Goal: Go to known website: Access a specific website the user already knows

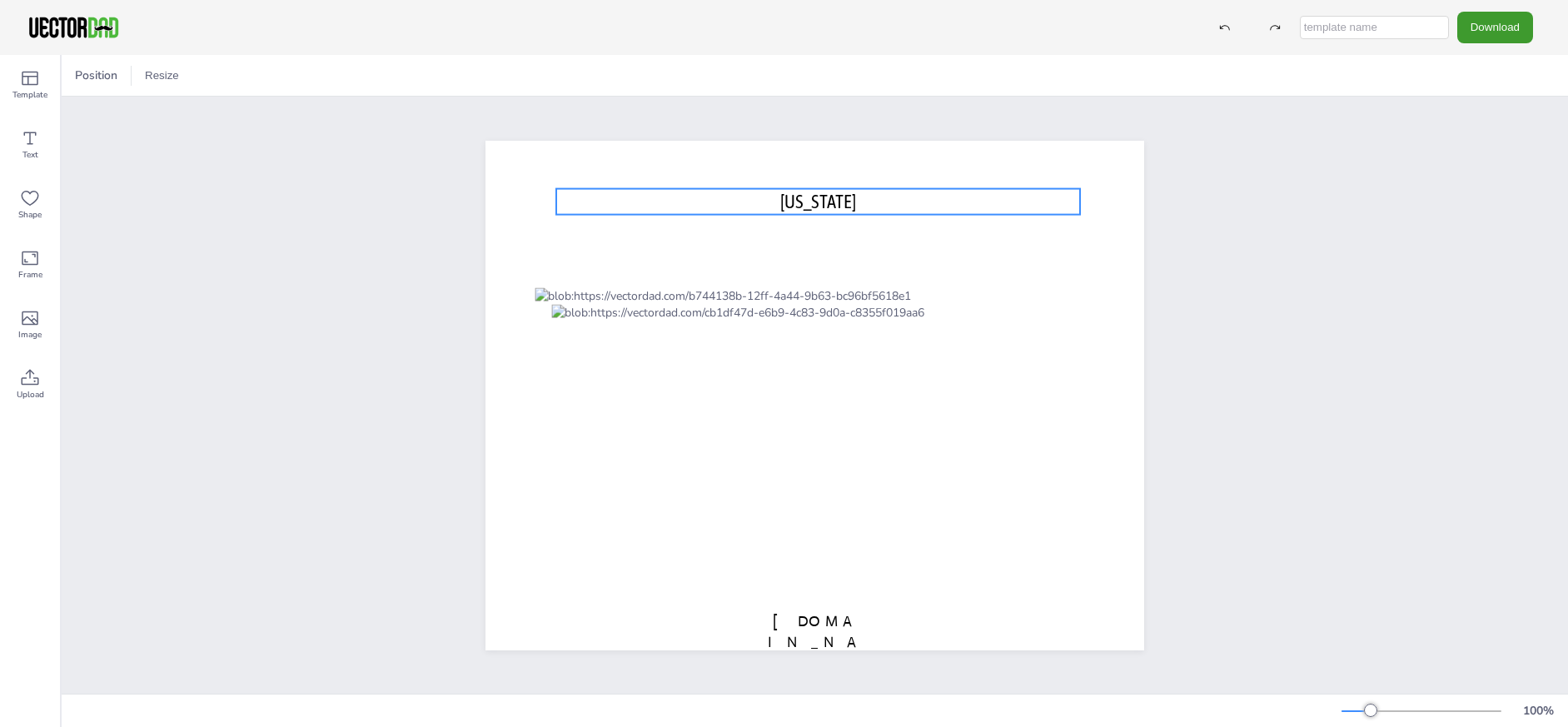
click at [811, 198] on span "[US_STATE]" at bounding box center [818, 201] width 76 height 22
drag, startPoint x: 820, startPoint y: 152, endPoint x: 818, endPoint y: 160, distance: 8.2
click at [819, 152] on icon at bounding box center [817, 155] width 20 height 20
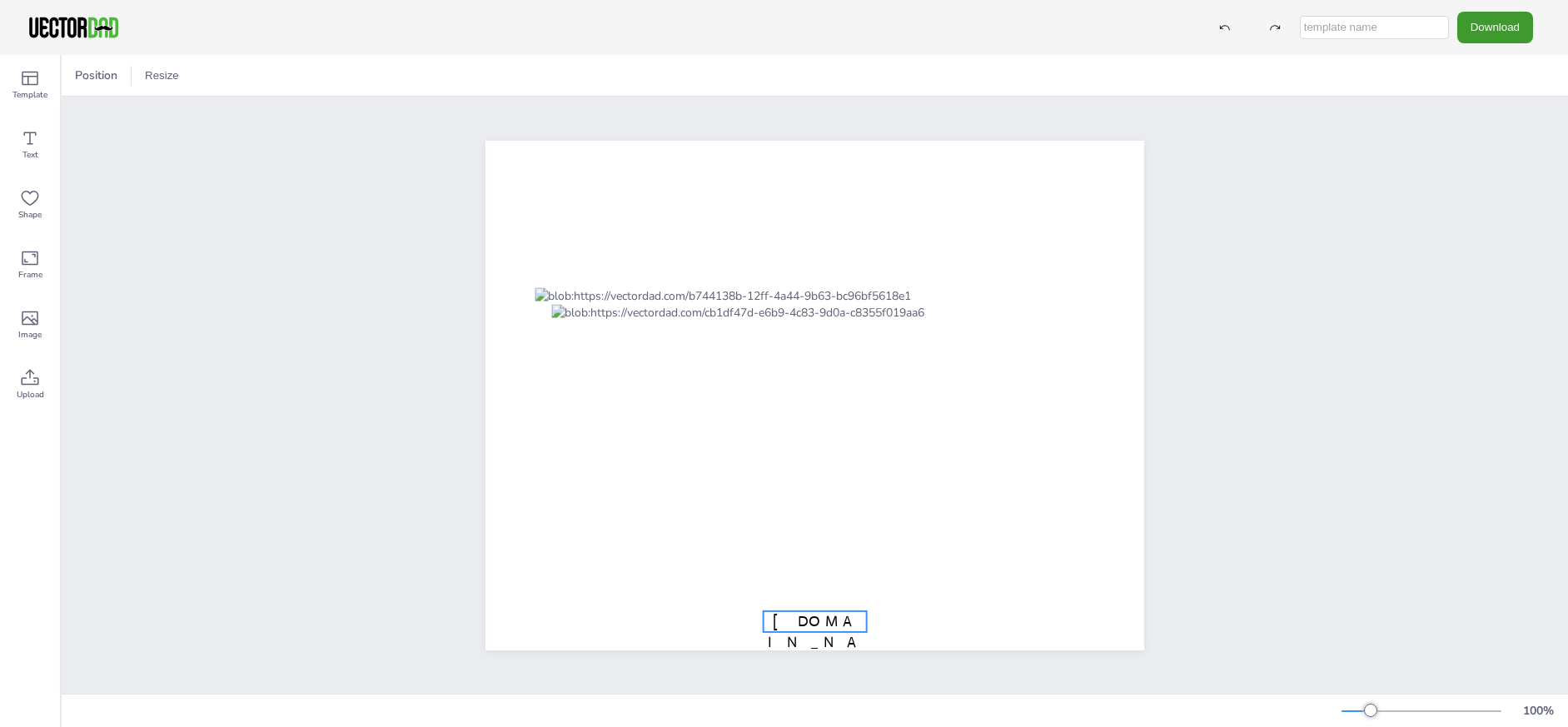
click at [789, 619] on span "[DOMAIN_NAME]" at bounding box center [815, 641] width 94 height 60
click at [1324, 445] on div "[DOMAIN_NAME]" at bounding box center [815, 395] width 1507 height 597
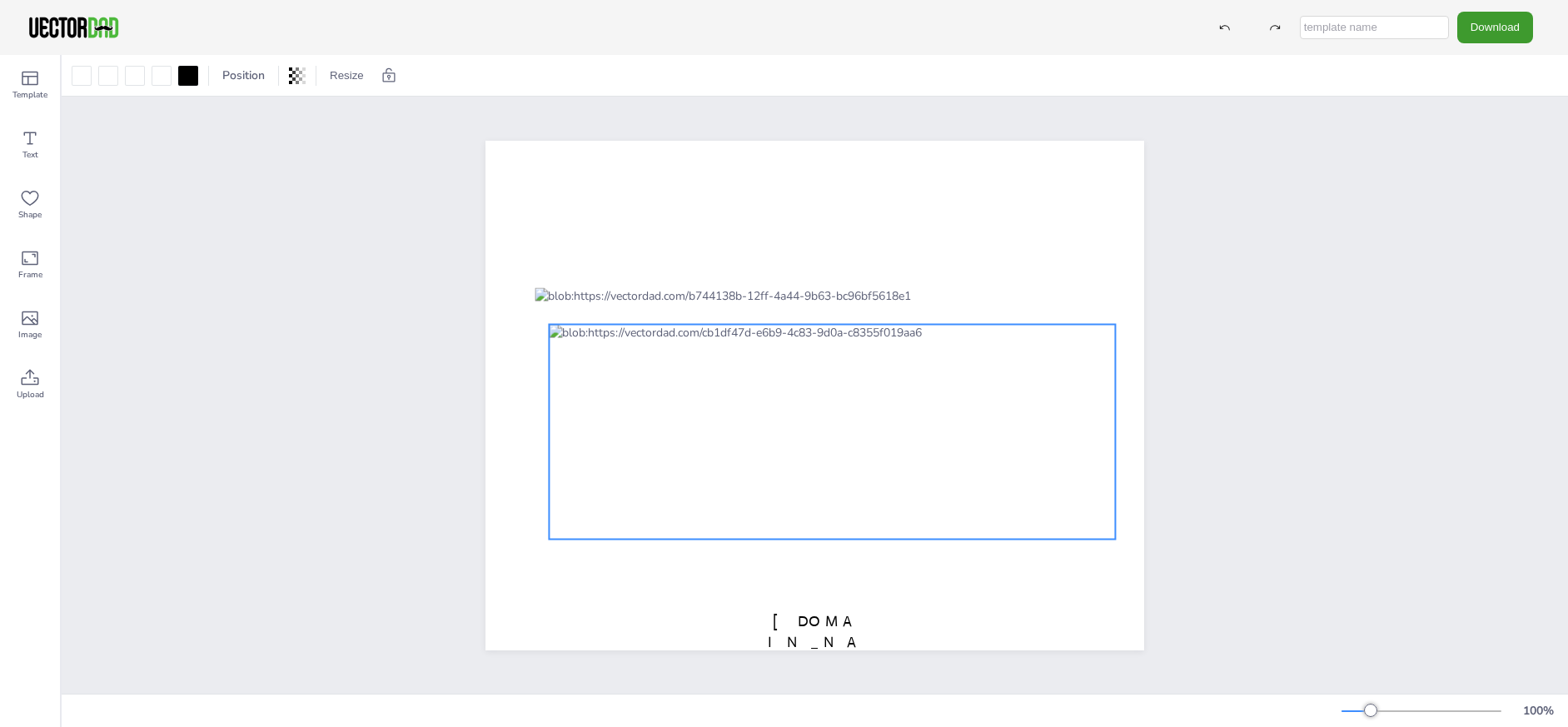
drag, startPoint x: 854, startPoint y: 385, endPoint x: 854, endPoint y: 412, distance: 27.0
click at [854, 412] on div at bounding box center [832, 432] width 566 height 215
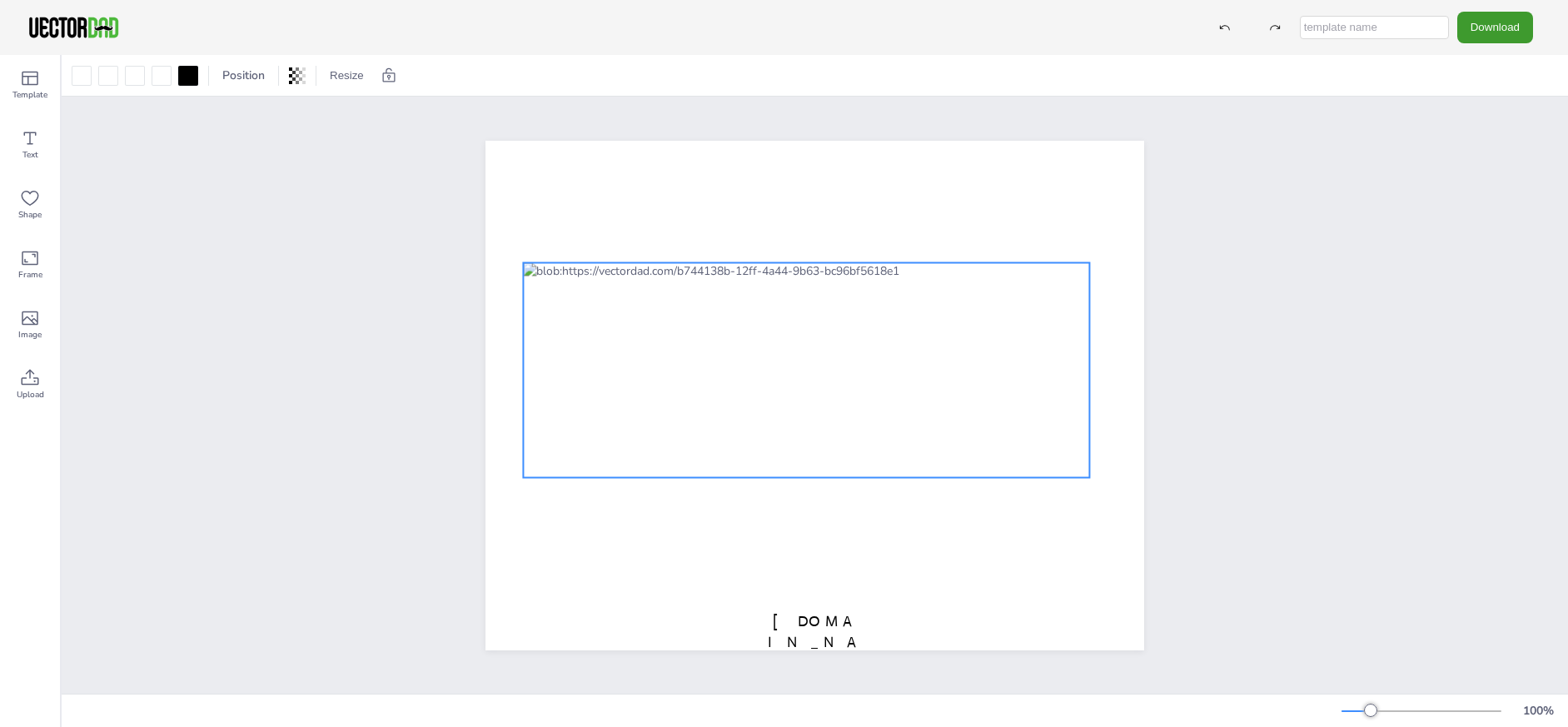
drag, startPoint x: 808, startPoint y: 357, endPoint x: 797, endPoint y: 332, distance: 27.3
click at [797, 332] on div at bounding box center [806, 369] width 566 height 215
click at [1253, 338] on div "[DOMAIN_NAME]" at bounding box center [815, 395] width 1507 height 597
click at [903, 313] on div at bounding box center [806, 369] width 566 height 215
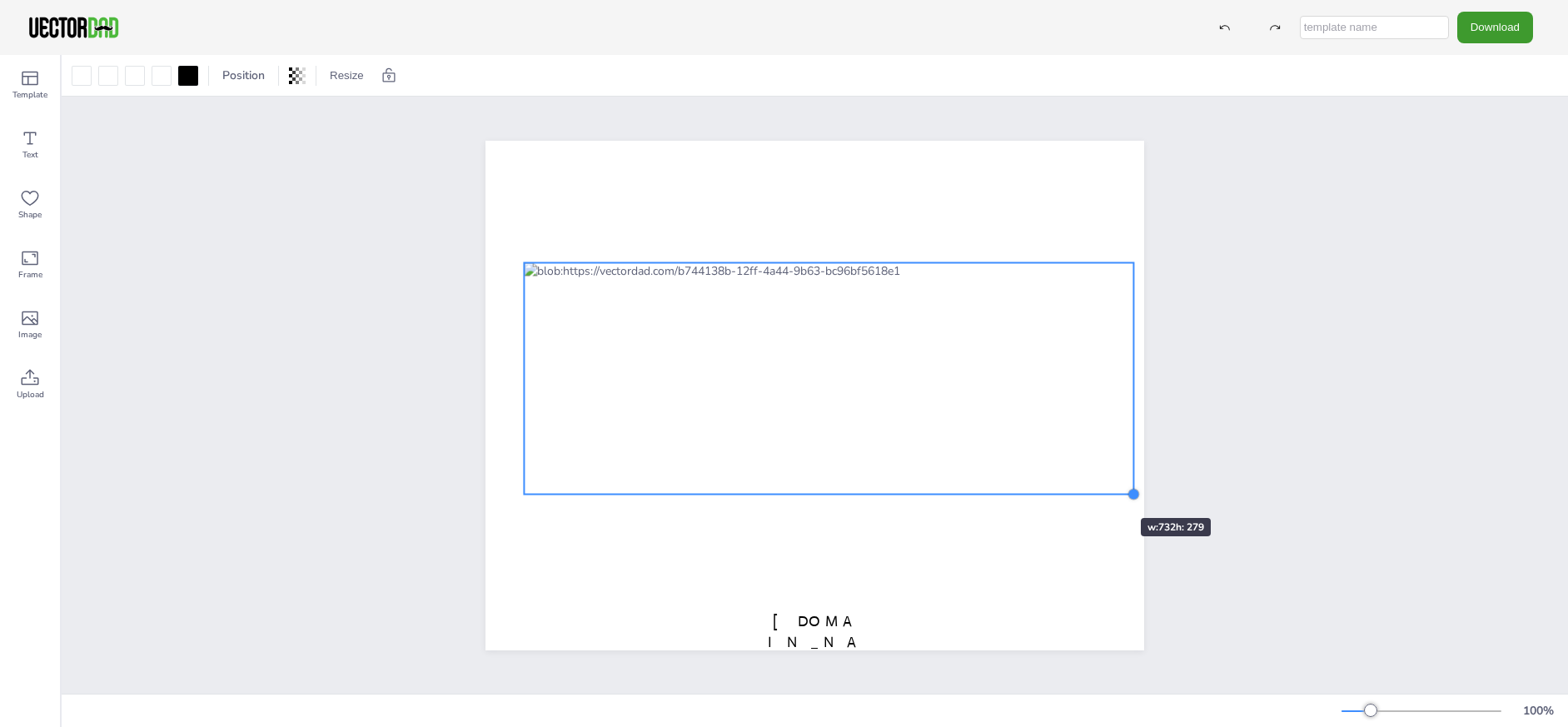
drag, startPoint x: 1079, startPoint y: 471, endPoint x: 1040, endPoint y: 464, distance: 39.6
click at [1090, 487] on div "[DOMAIN_NAME]" at bounding box center [815, 395] width 659 height 510
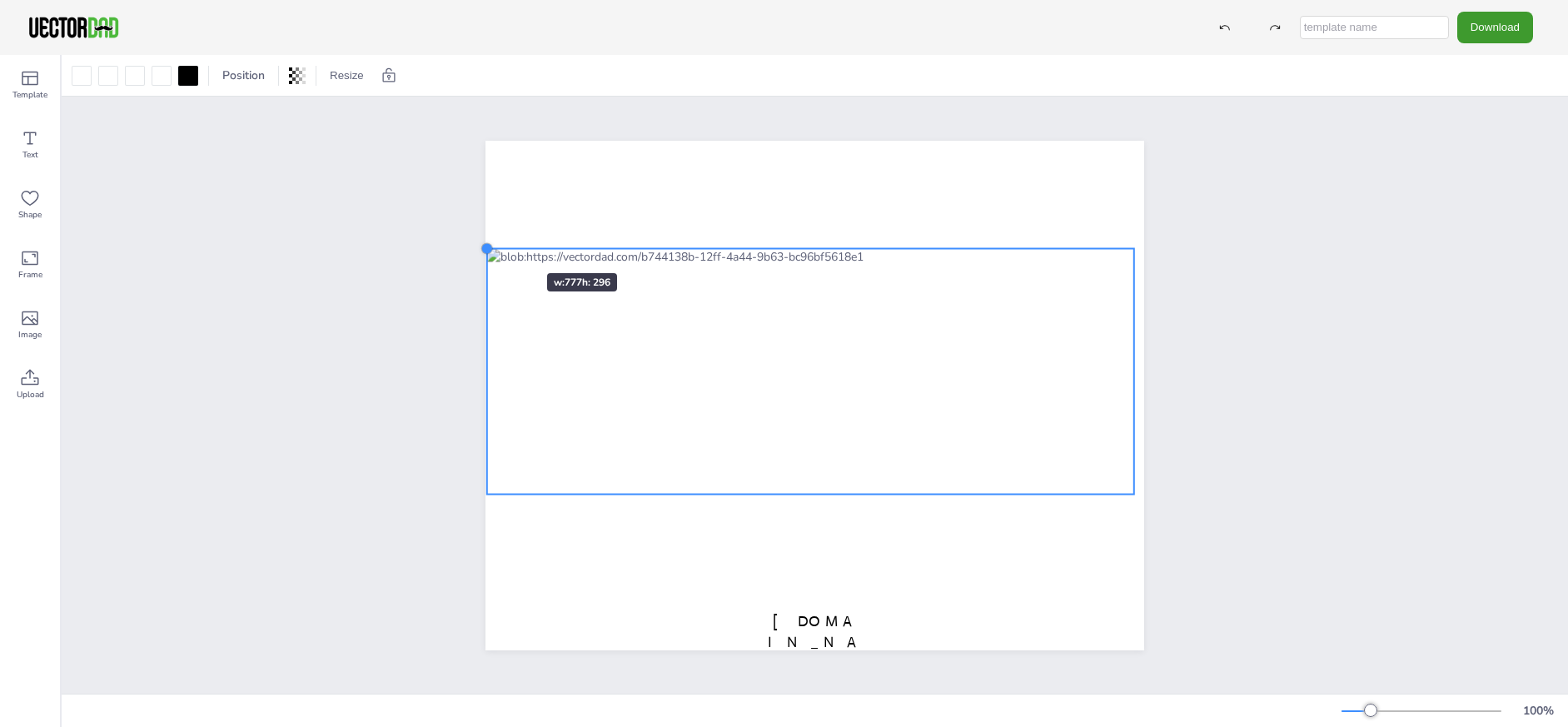
drag, startPoint x: 515, startPoint y: 258, endPoint x: 497, endPoint y: 243, distance: 23.4
click at [497, 243] on div "[DOMAIN_NAME]" at bounding box center [815, 395] width 659 height 510
